Goal: Task Accomplishment & Management: Manage account settings

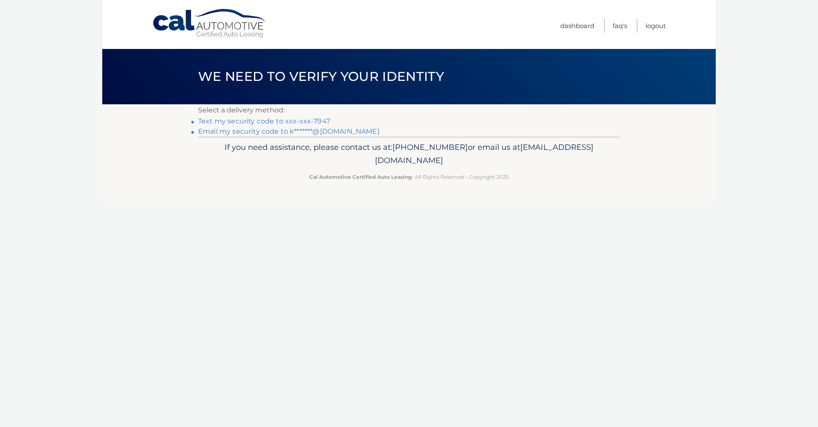
click at [215, 119] on link "Text my security code to xxx-xxx-7947" at bounding box center [264, 121] width 132 height 8
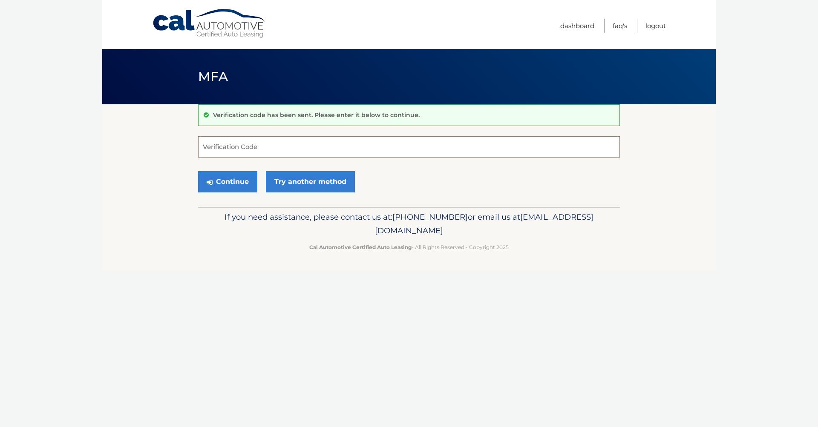
click at [231, 148] on input "Verification Code" at bounding box center [409, 146] width 422 height 21
type input "145009"
click at [234, 178] on button "Continue" at bounding box center [227, 181] width 59 height 21
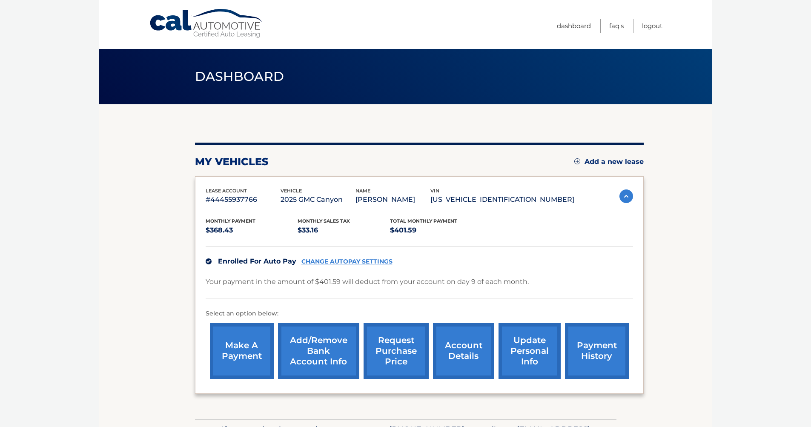
click at [322, 344] on link "Add/Remove bank account info" at bounding box center [318, 351] width 81 height 56
